Goal: Information Seeking & Learning: Learn about a topic

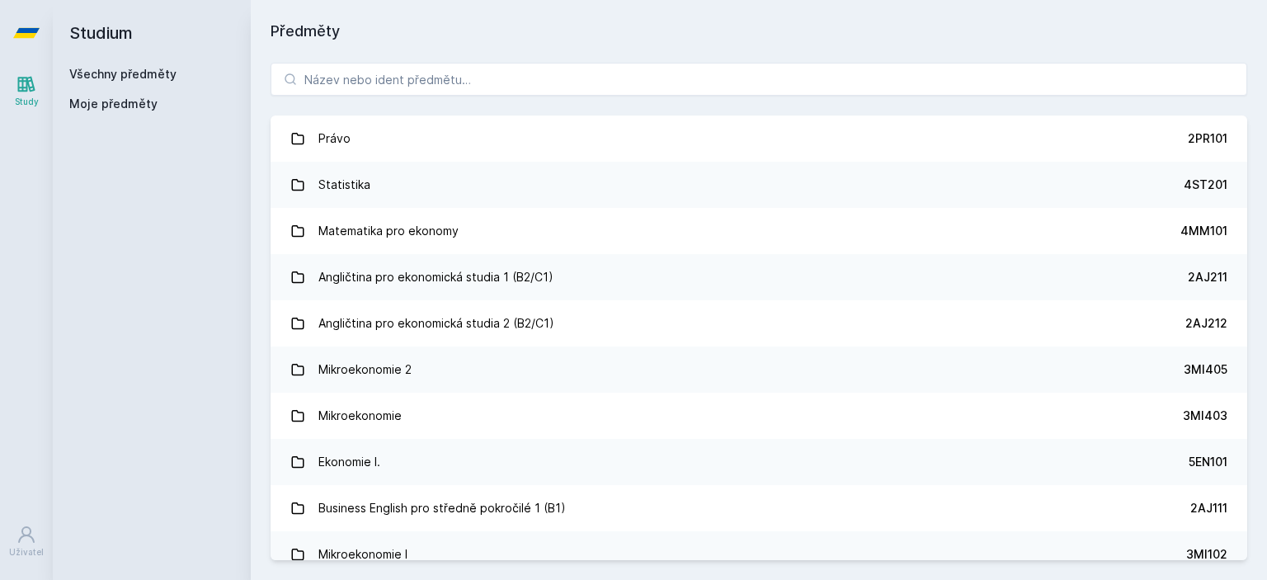
click at [571, 99] on div "Právo 2PR101 Statistika 4ST201 Matematika pro ekonomy 4MM101 Angličtina pro eko…" at bounding box center [759, 311] width 1017 height 537
click at [564, 65] on input "search" at bounding box center [759, 79] width 977 height 33
paste input "3SG824"
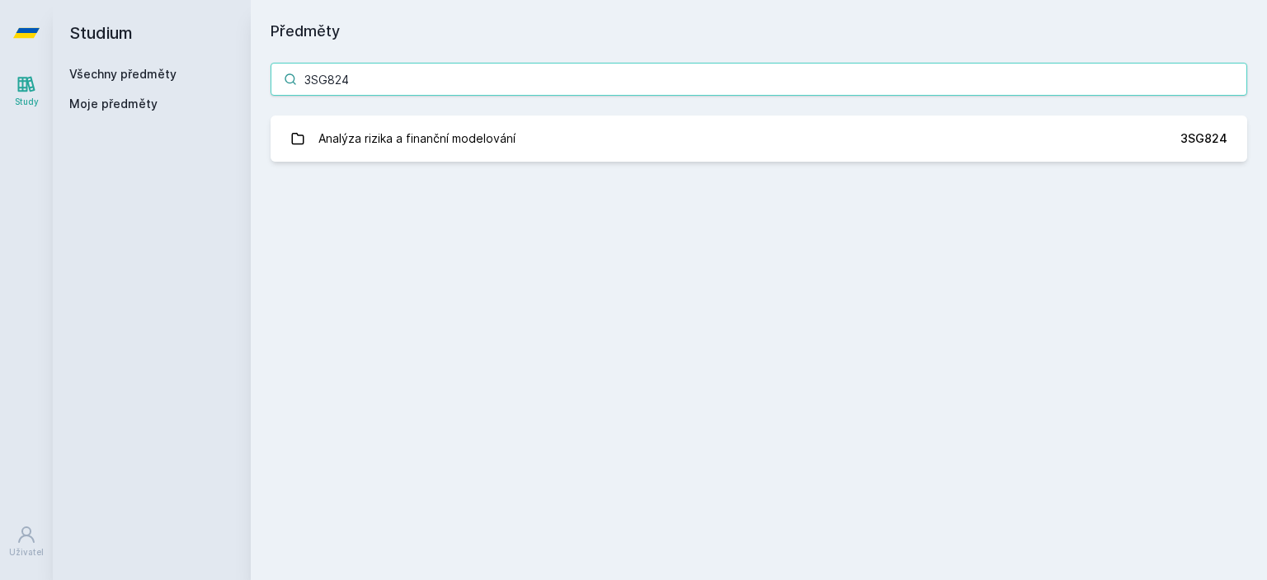
type input "3SG824"
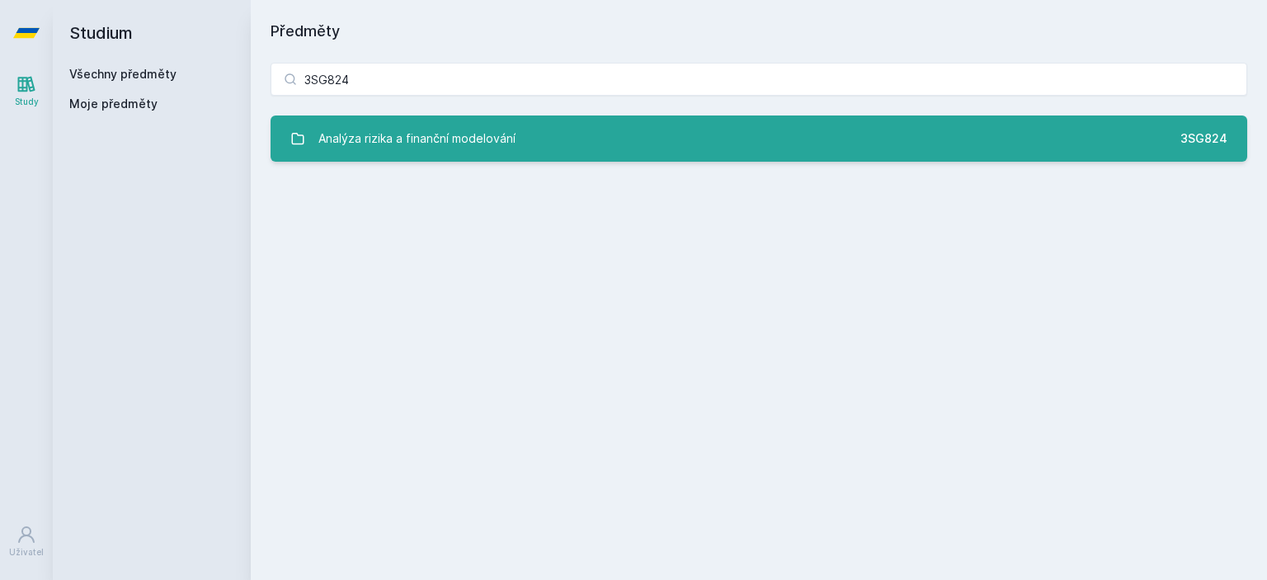
click at [515, 144] on link "Analýza rizika a finanční modelování 3SG824" at bounding box center [759, 139] width 977 height 46
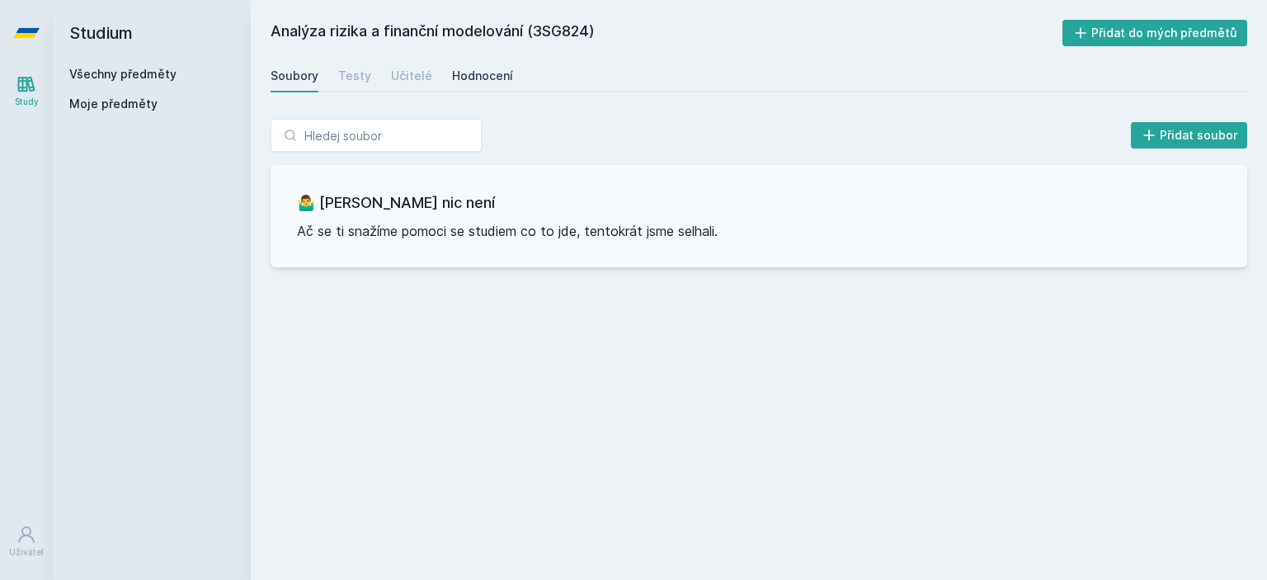
click at [491, 78] on div "Hodnocení" at bounding box center [482, 76] width 61 height 17
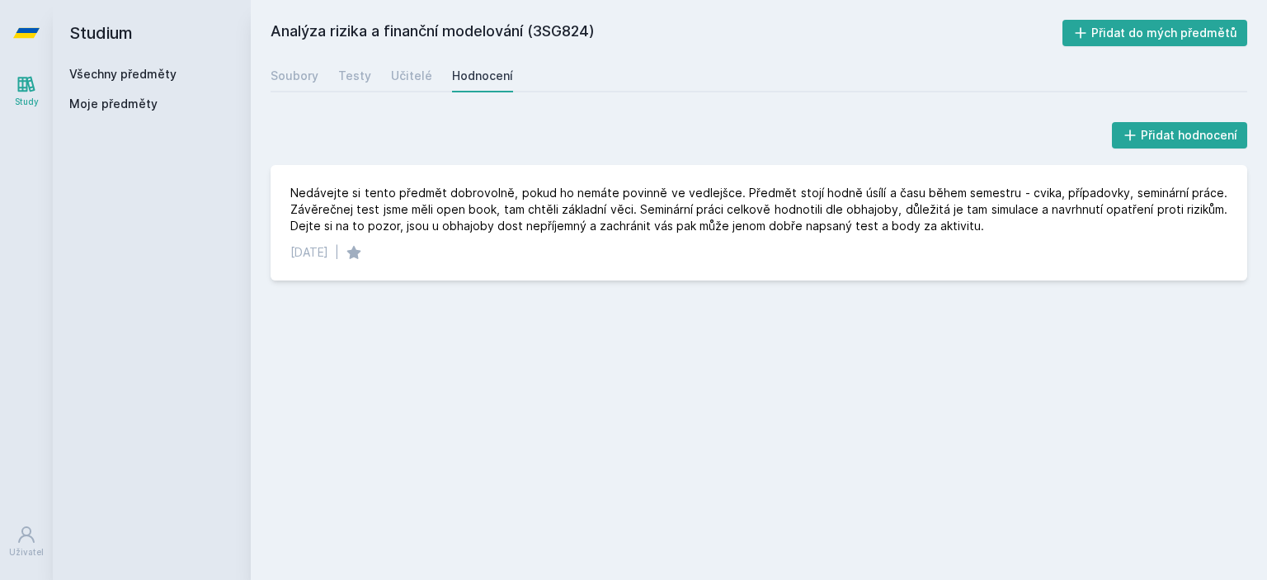
click at [46, 35] on link at bounding box center [26, 33] width 53 height 66
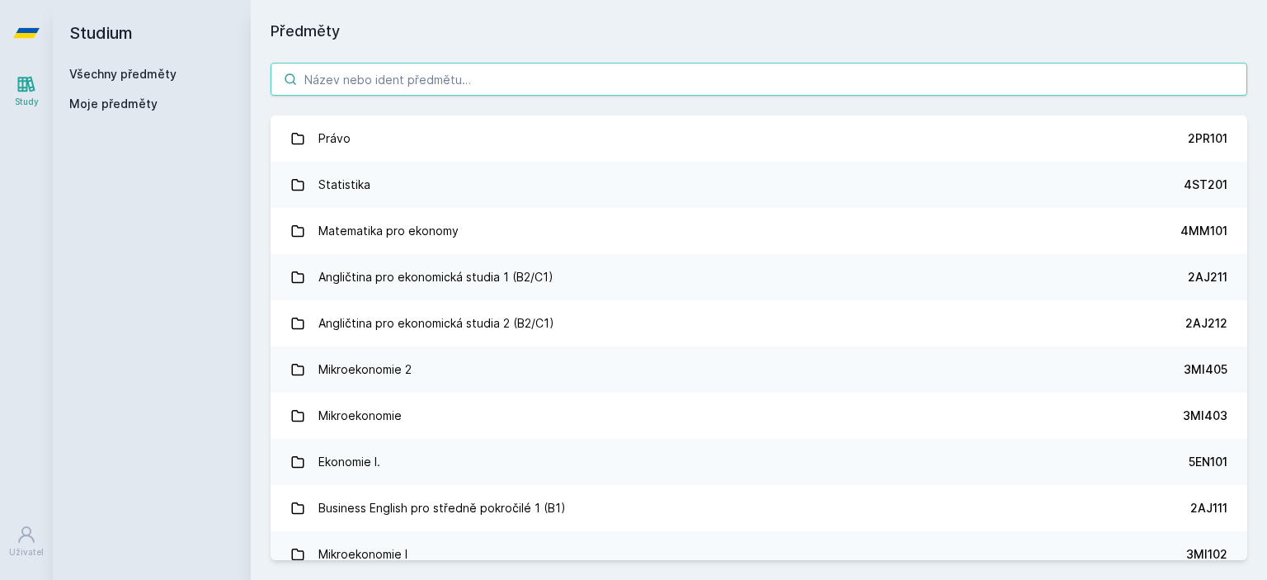
click at [525, 83] on input "search" at bounding box center [759, 79] width 977 height 33
paste input "Oceňování nehmotného majetku"
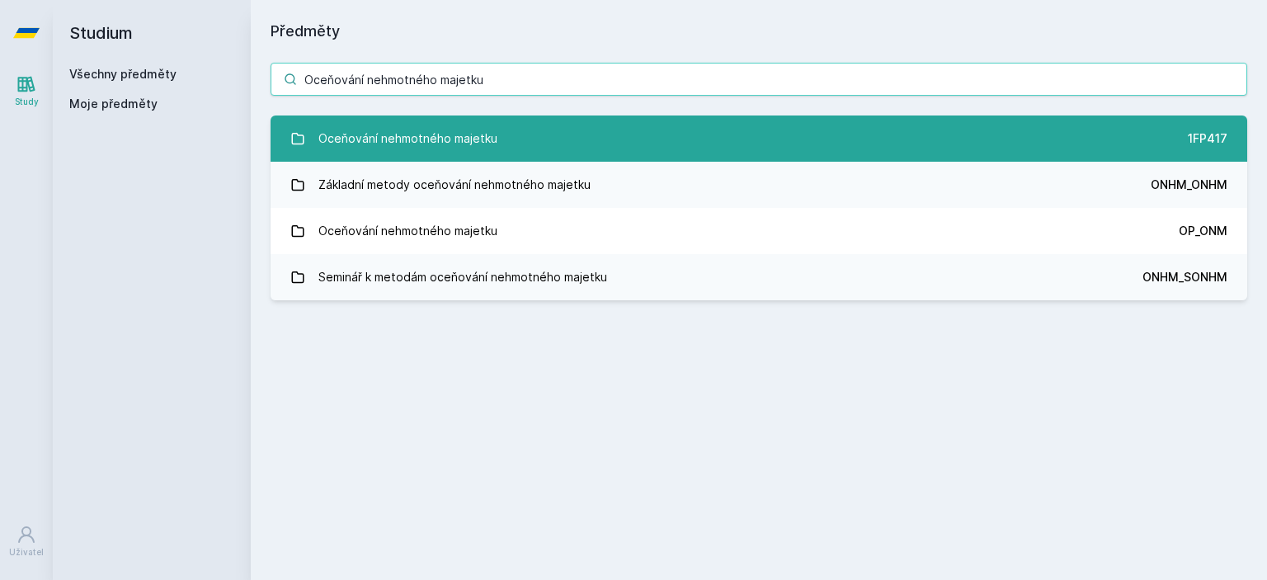
type input "Oceňování nehmotného majetku"
click at [452, 138] on div "Oceňování nehmotného majetku" at bounding box center [408, 138] width 179 height 33
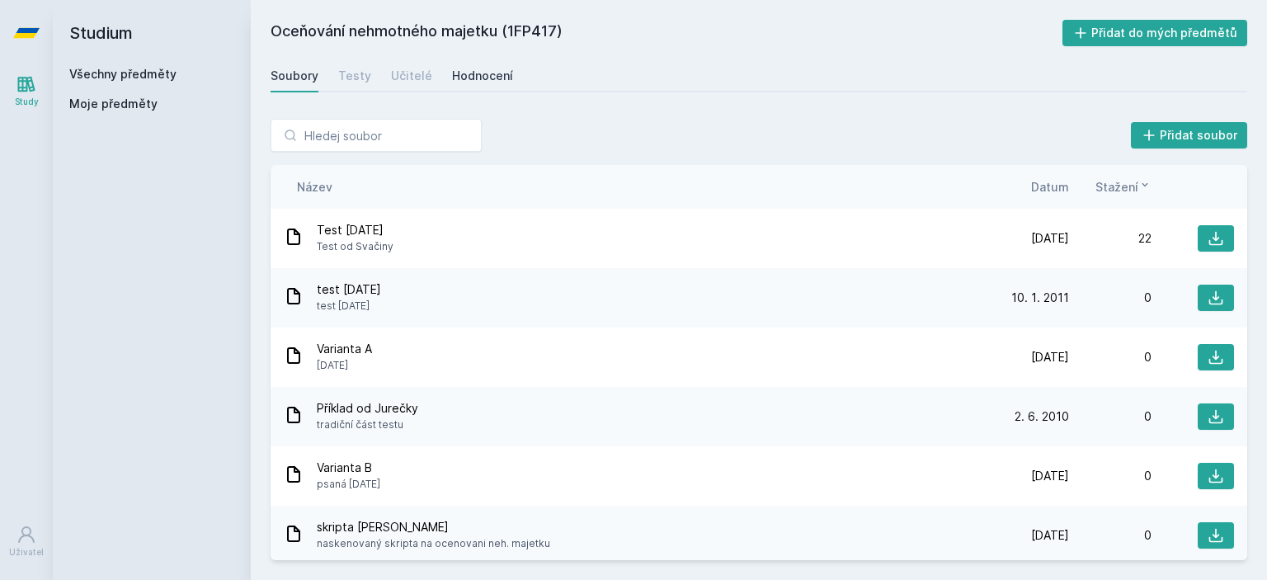
click at [493, 76] on div "Hodnocení" at bounding box center [482, 76] width 61 height 17
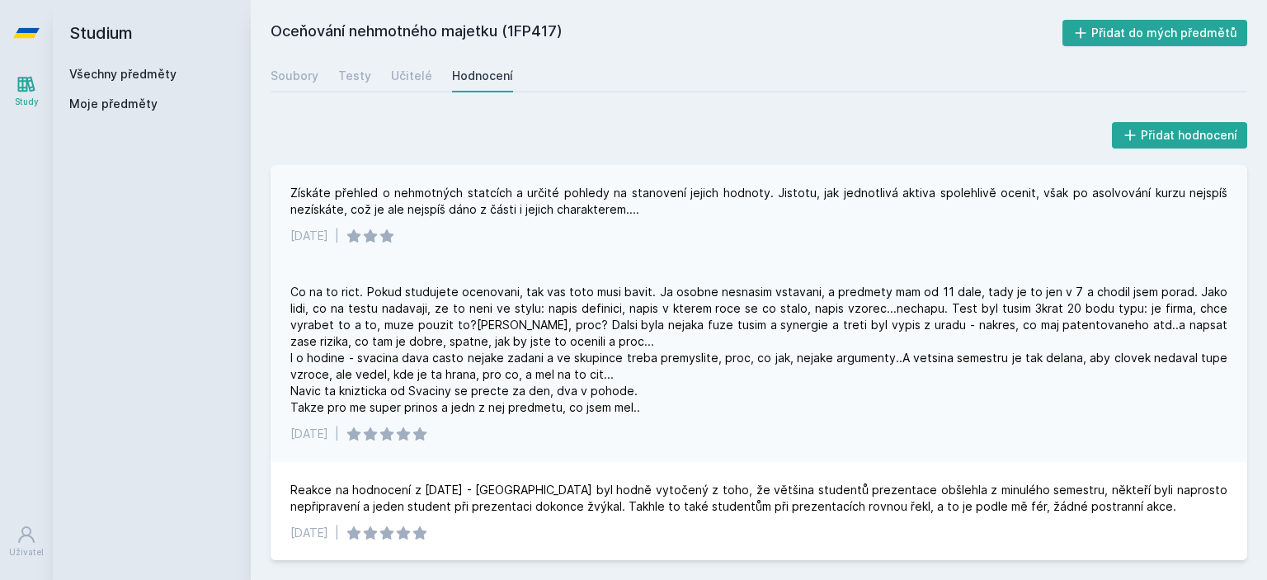
click at [328, 235] on div "4. 8. 2017" at bounding box center [309, 236] width 38 height 17
click at [18, 23] on icon at bounding box center [26, 33] width 26 height 66
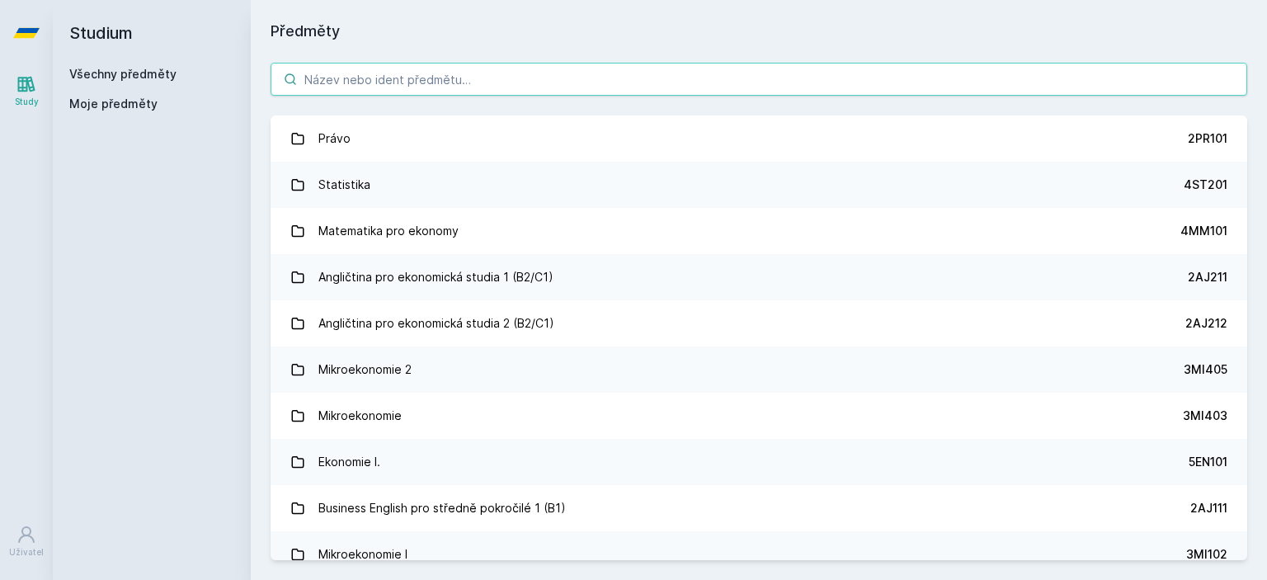
click at [451, 78] on input "search" at bounding box center [759, 79] width 977 height 33
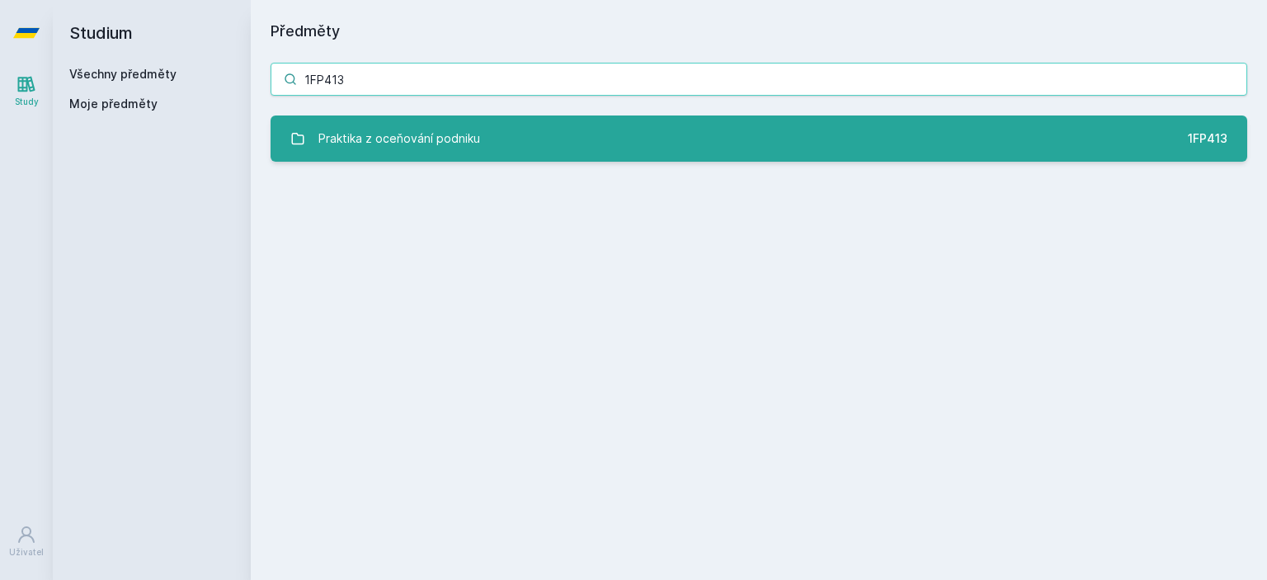
type input "1FP413"
click at [376, 139] on div "Praktika z oceňování podniku" at bounding box center [400, 138] width 162 height 33
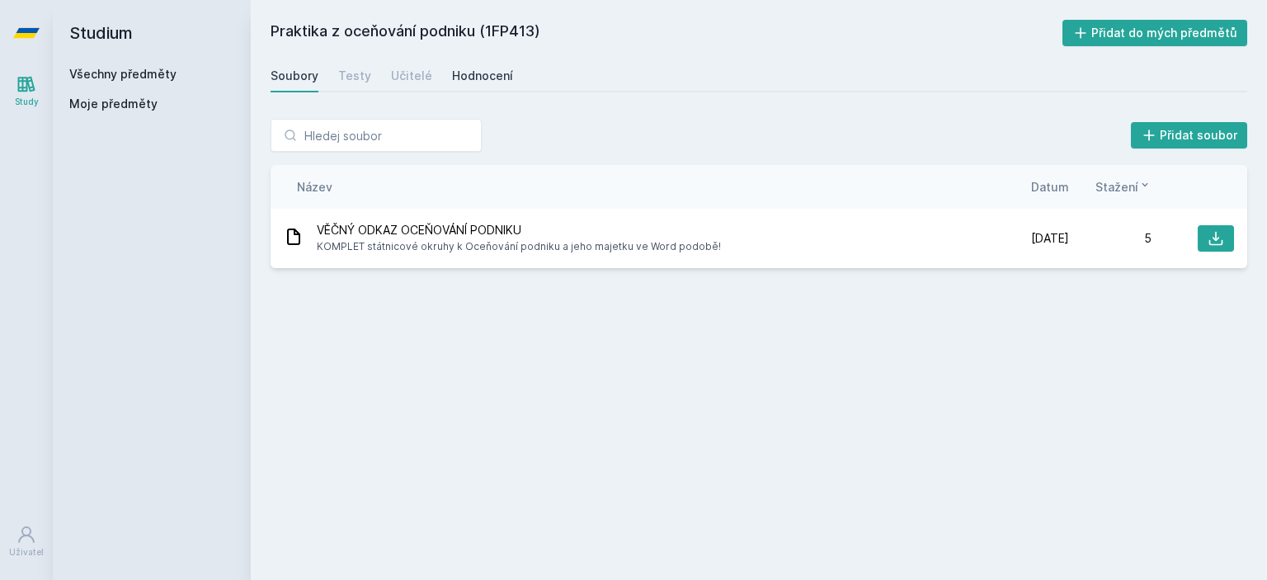
click at [468, 77] on div "Hodnocení" at bounding box center [482, 76] width 61 height 17
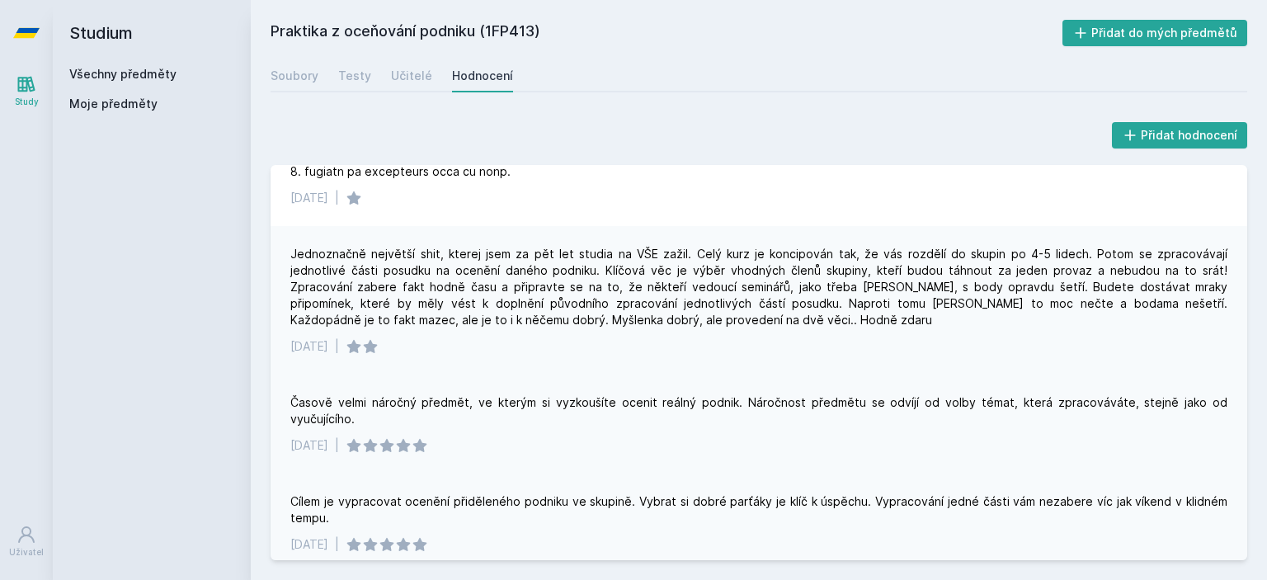
scroll to position [248, 0]
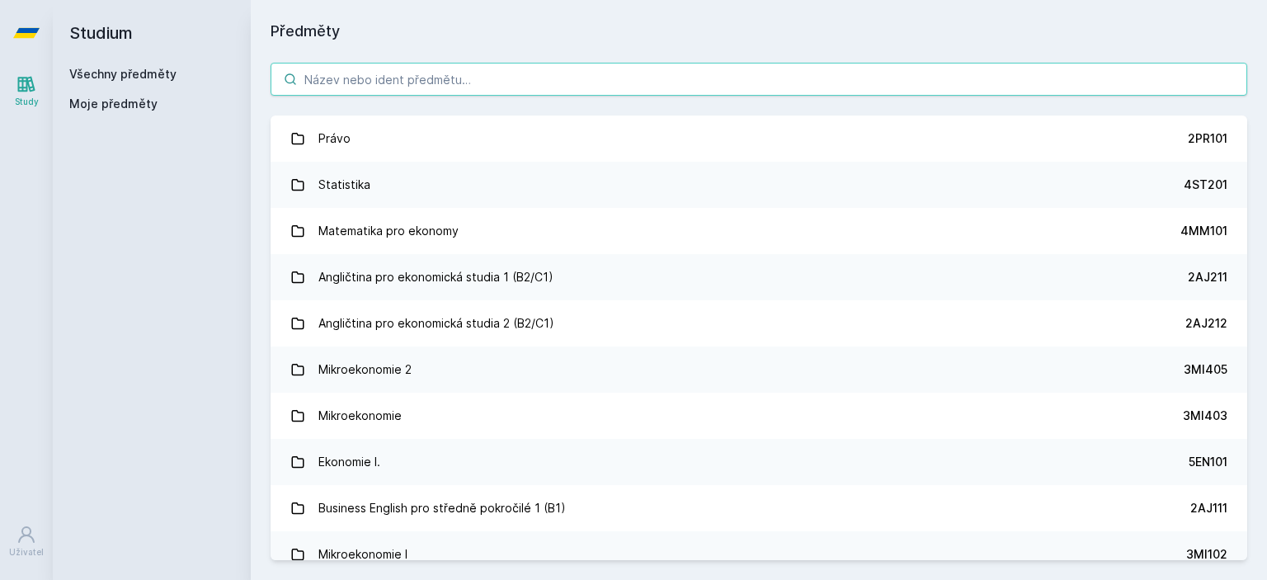
click at [422, 81] on input "search" at bounding box center [759, 79] width 977 height 33
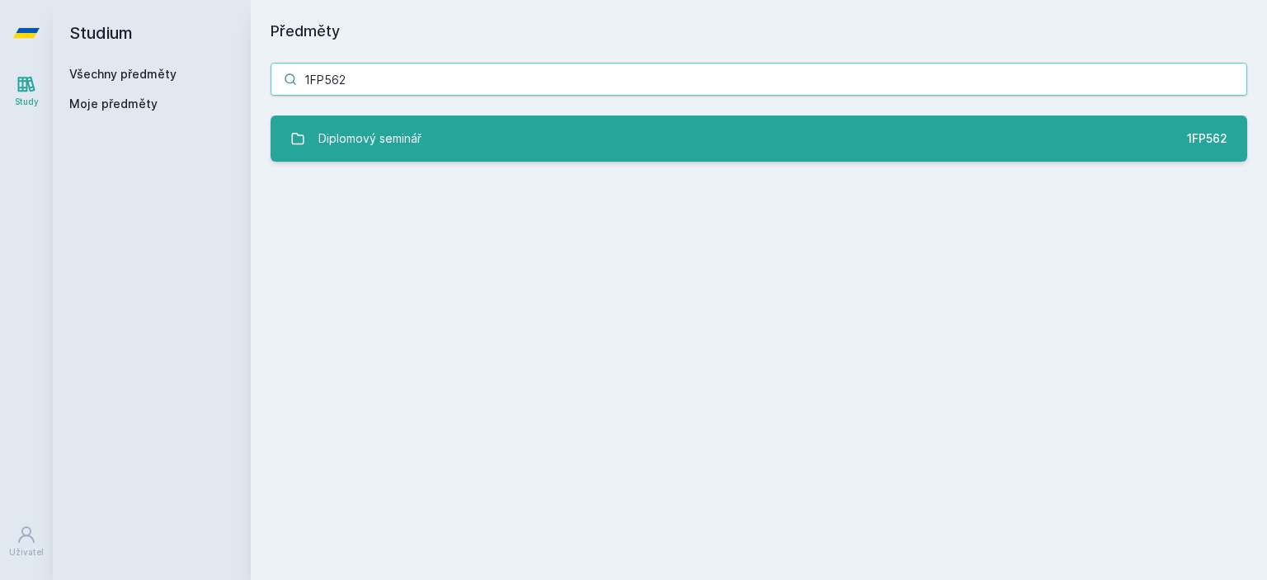
type input "1FP562"
click at [426, 124] on link "Diplomový seminář 1FP562" at bounding box center [759, 139] width 977 height 46
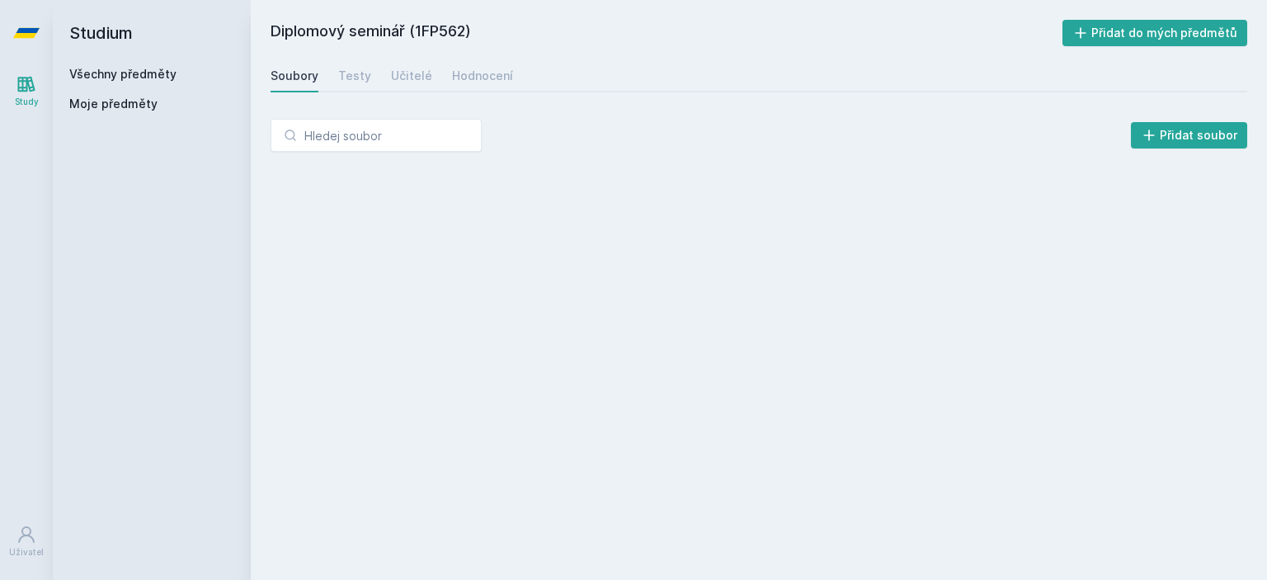
click at [479, 106] on div "Přidat soubor" at bounding box center [759, 142] width 1017 height 86
click at [479, 83] on div "Hodnocení" at bounding box center [482, 76] width 61 height 17
